Goal: Information Seeking & Learning: Learn about a topic

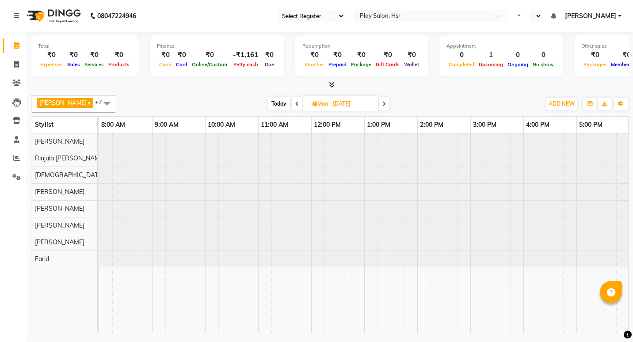
scroll to position [0, 107]
select select "92"
select select "en"
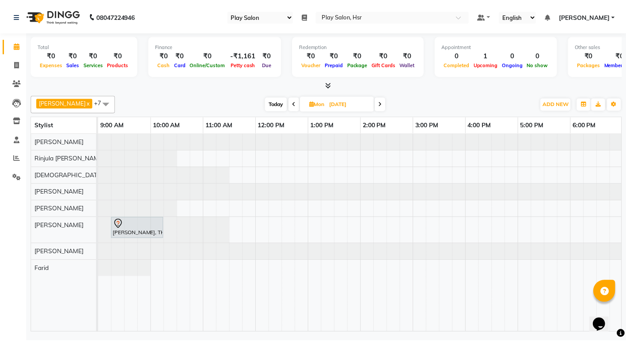
scroll to position [0, 0]
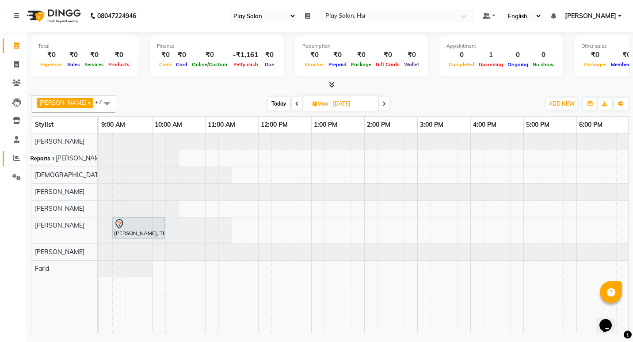
click at [19, 159] on icon at bounding box center [16, 158] width 7 height 7
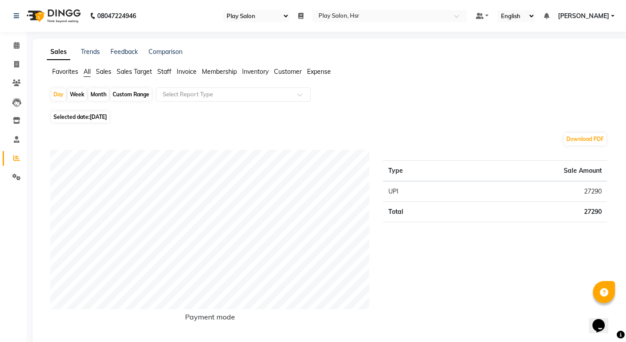
click at [167, 71] on span "Staff" at bounding box center [164, 72] width 14 height 8
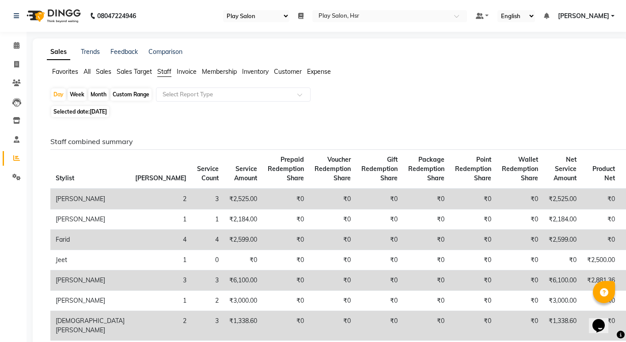
click at [99, 97] on div "Month" at bounding box center [98, 94] width 20 height 12
select select "8"
select select "2025"
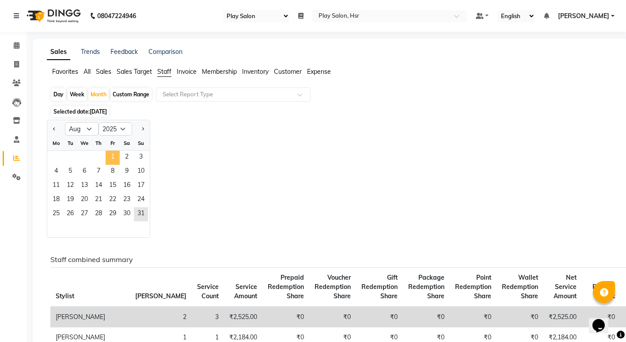
click at [113, 157] on span "1" at bounding box center [113, 158] width 14 height 14
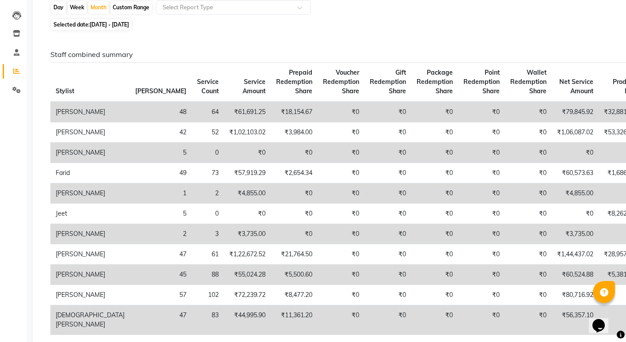
scroll to position [88, 0]
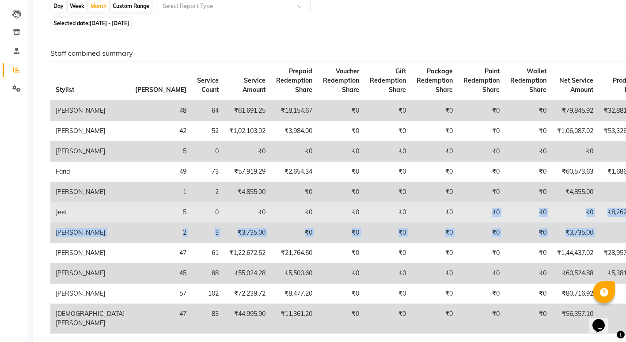
drag, startPoint x: 586, startPoint y: 276, endPoint x: 407, endPoint y: 251, distance: 181.1
click at [407, 251] on tbody "[PERSON_NAME] 48 64 ₹61,691.25 ₹18,154.67 ₹0 ₹0 ₹0 ₹0 ₹0 ₹79,845.92 ₹32,881.37 …" at bounding box center [435, 216] width 771 height 233
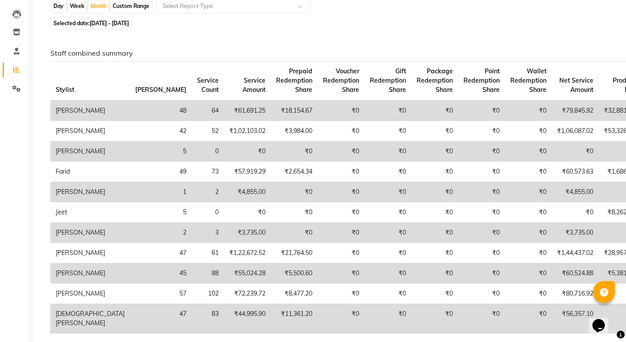
click at [598, 202] on td "₹0" at bounding box center [619, 192] width 42 height 20
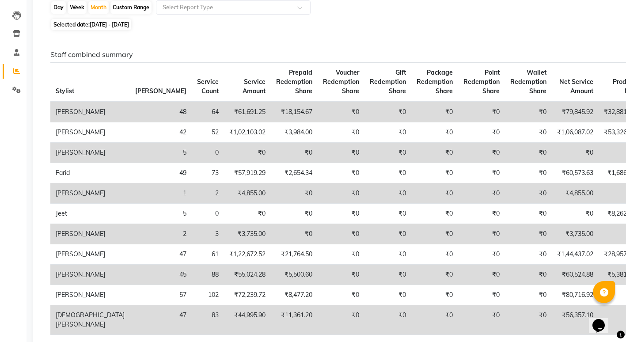
click at [598, 92] on th "Product Net" at bounding box center [619, 82] width 42 height 39
click at [598, 71] on th "Product Net" at bounding box center [619, 82] width 42 height 39
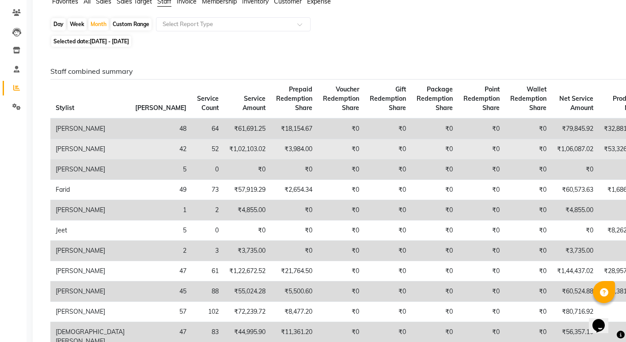
scroll to position [0, 0]
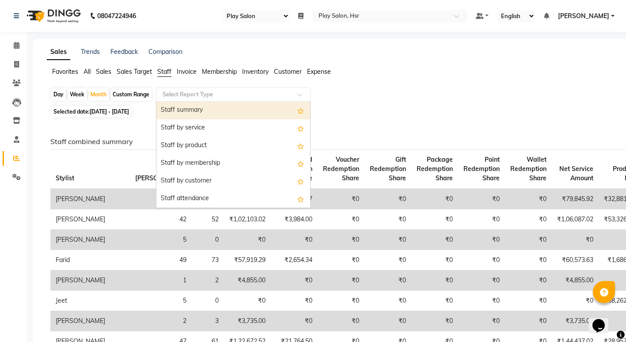
click at [212, 99] on div "Select Report Type" at bounding box center [233, 94] width 155 height 14
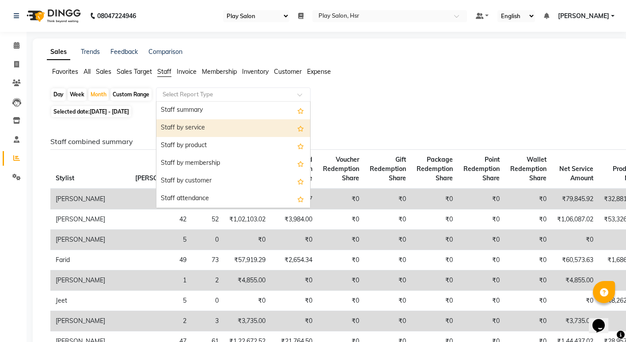
click at [193, 125] on div "Staff by service" at bounding box center [233, 128] width 154 height 18
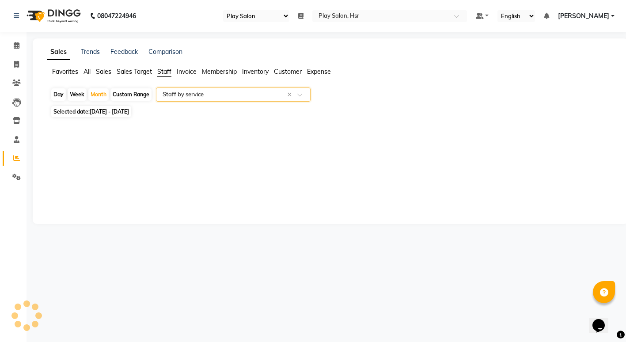
select select "full_report"
select select "csv"
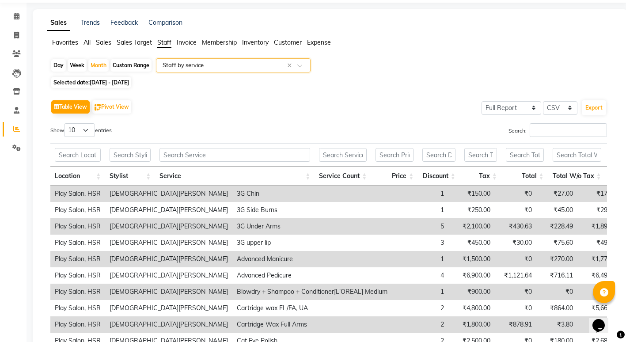
scroll to position [28, 0]
click at [302, 65] on span at bounding box center [302, 68] width 11 height 9
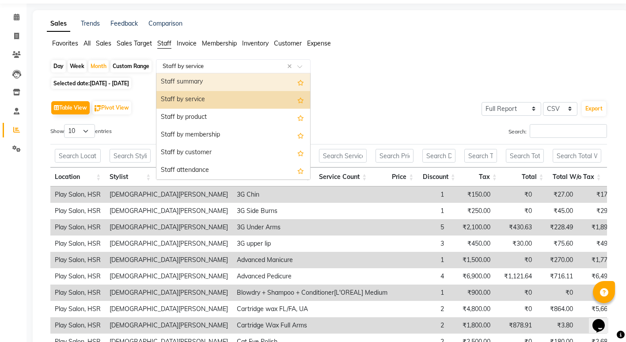
click at [388, 85] on div "Selected date: [DATE] - [DATE]" at bounding box center [332, 83] width 564 height 9
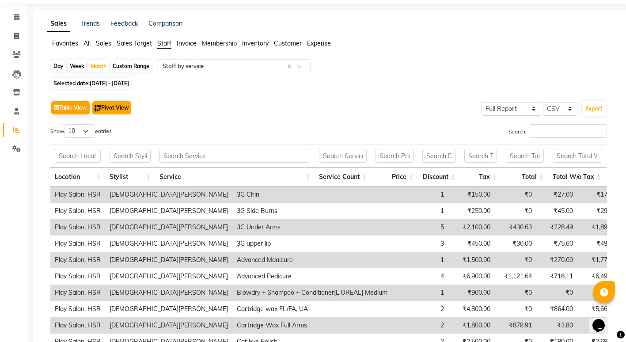
click at [110, 108] on button "Pivot View" at bounding box center [111, 107] width 39 height 13
select select "full_report"
select select "csv"
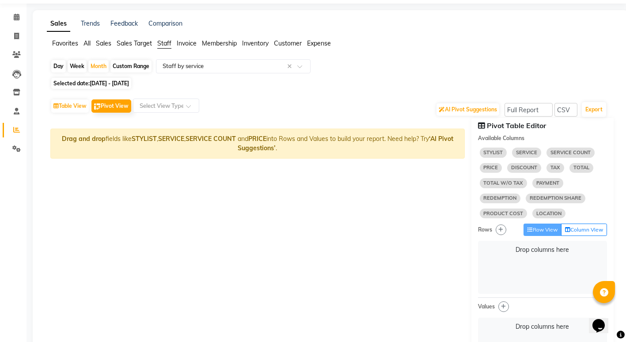
select select "10"
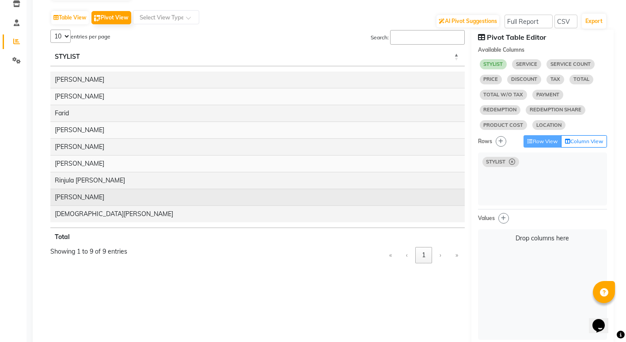
scroll to position [72, 0]
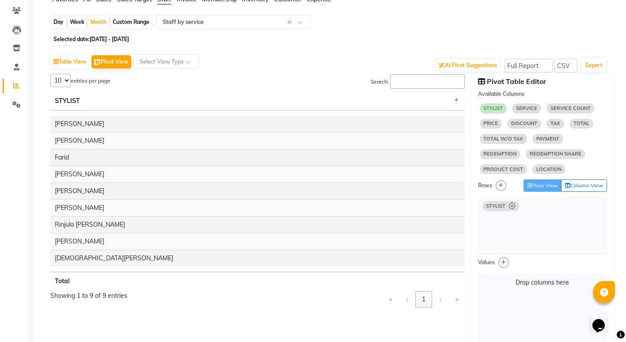
select select "10"
click at [565, 286] on icon at bounding box center [562, 284] width 9 height 9
select select "10"
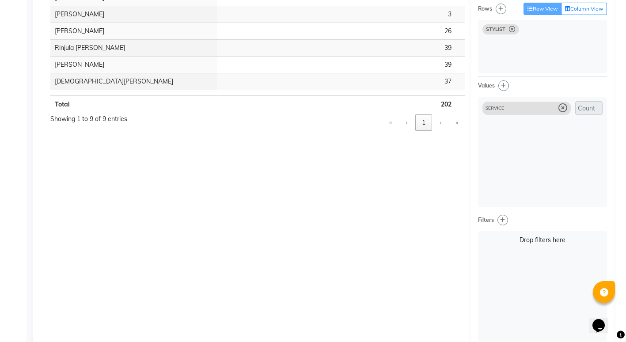
scroll to position [117, 0]
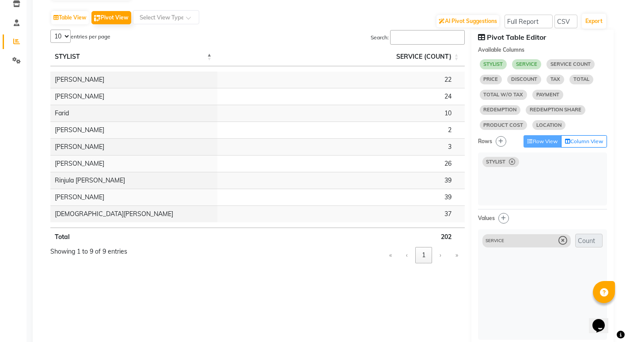
click at [561, 242] on icon at bounding box center [562, 240] width 9 height 9
select select "10"
select select "sum"
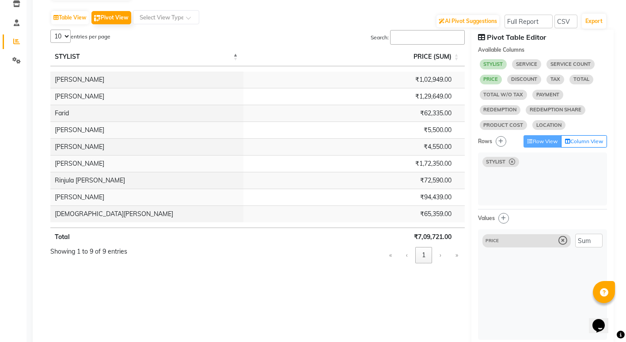
scroll to position [72, 0]
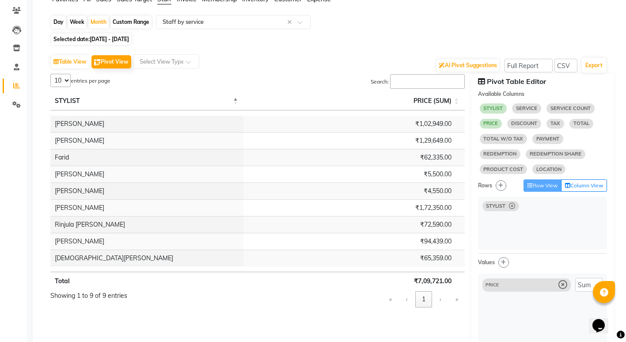
select select "10"
select select "sum"
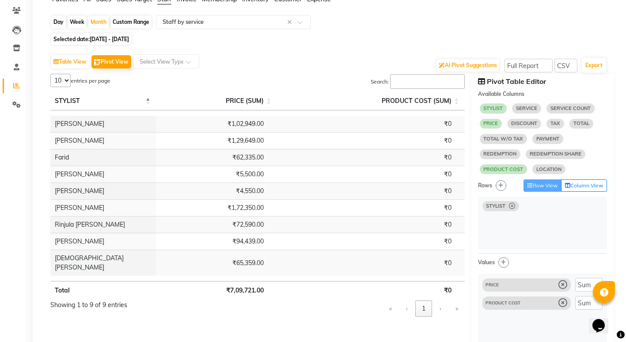
click at [564, 305] on icon at bounding box center [562, 303] width 9 height 9
select select "10"
select select "sum"
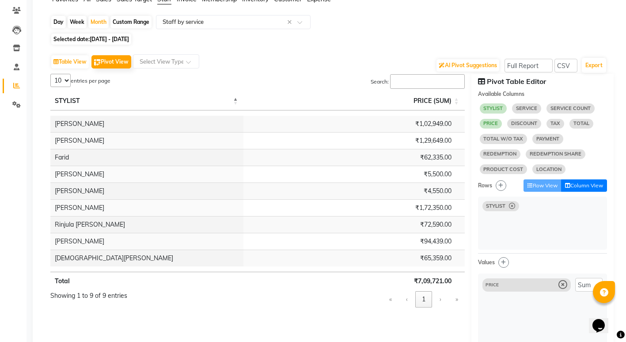
click at [580, 186] on button "Column View" at bounding box center [584, 185] width 46 height 12
select select "10"
select select "sum"
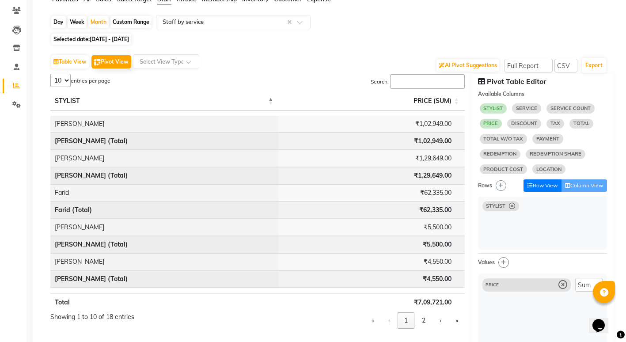
click at [538, 188] on button "Row View" at bounding box center [542, 185] width 38 height 12
select select "10"
select select "sum"
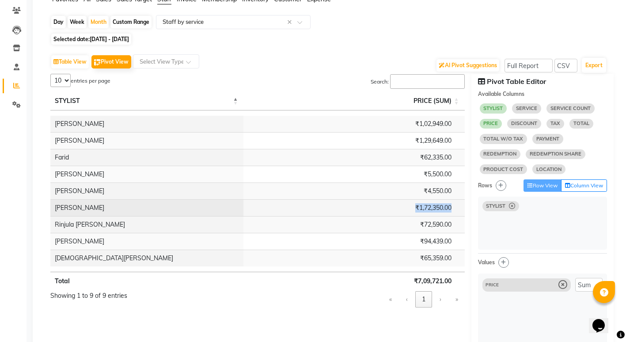
drag, startPoint x: 411, startPoint y: 208, endPoint x: 452, endPoint y: 209, distance: 41.1
click at [452, 209] on td "₹1,72,350.00" at bounding box center [353, 207] width 221 height 17
click at [396, 209] on td "₹1,72,350.00" at bounding box center [353, 207] width 221 height 17
drag, startPoint x: 410, startPoint y: 208, endPoint x: 456, endPoint y: 210, distance: 46.0
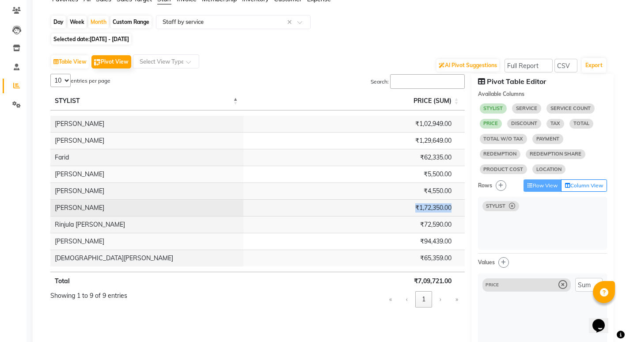
click at [456, 210] on td "₹1,72,350.00" at bounding box center [353, 207] width 221 height 17
